Goal: Task Accomplishment & Management: Use online tool/utility

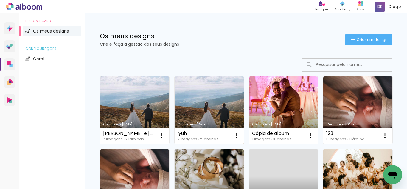
click at [224, 99] on link "Criado em [DATE]" at bounding box center [209, 109] width 69 height 67
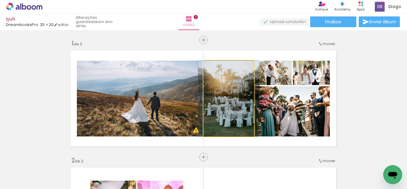
click at [220, 101] on quentale-photo at bounding box center [229, 98] width 50 height 76
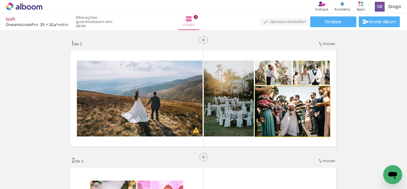
click at [264, 114] on quentale-photo at bounding box center [292, 111] width 75 height 50
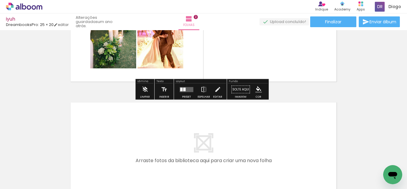
scroll to position [149, 0]
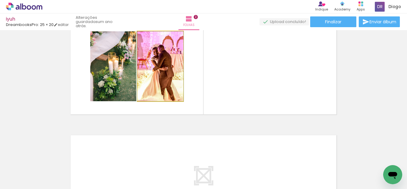
click at [174, 88] on quentale-photo at bounding box center [160, 66] width 46 height 70
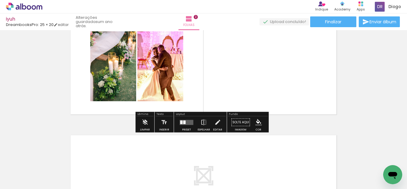
click at [177, 92] on quentale-photo at bounding box center [160, 66] width 46 height 70
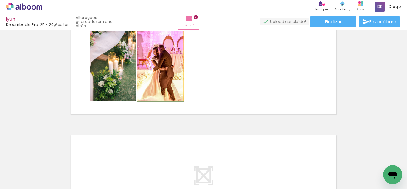
drag, startPoint x: 175, startPoint y: 97, endPoint x: 183, endPoint y: 86, distance: 13.3
click at [183, 86] on quentale-layouter at bounding box center [204, 66] width 272 height 102
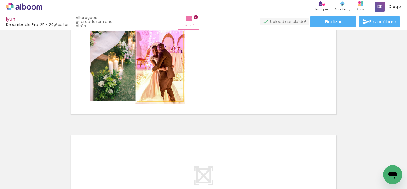
type paper-slider "107"
click at [151, 40] on div at bounding box center [152, 37] width 5 height 5
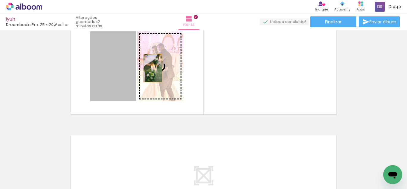
drag, startPoint x: 112, startPoint y: 65, endPoint x: 150, endPoint y: 68, distance: 38.5
click at [0, 0] on slot at bounding box center [0, 0] width 0 height 0
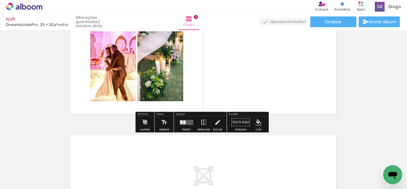
scroll to position [119, 0]
